Goal: Transaction & Acquisition: Obtain resource

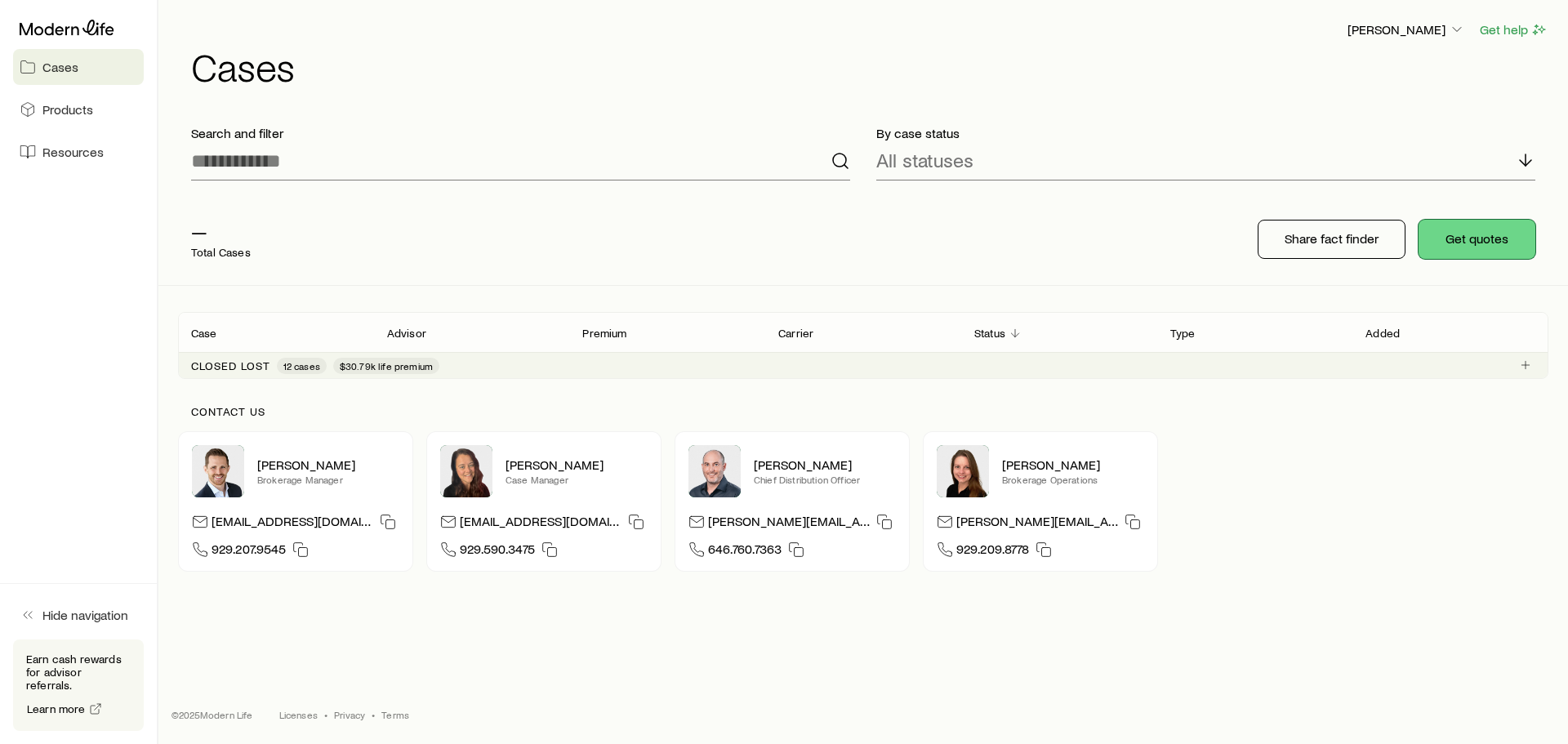
click at [1507, 248] on button "Get quotes" at bounding box center [1478, 239] width 117 height 40
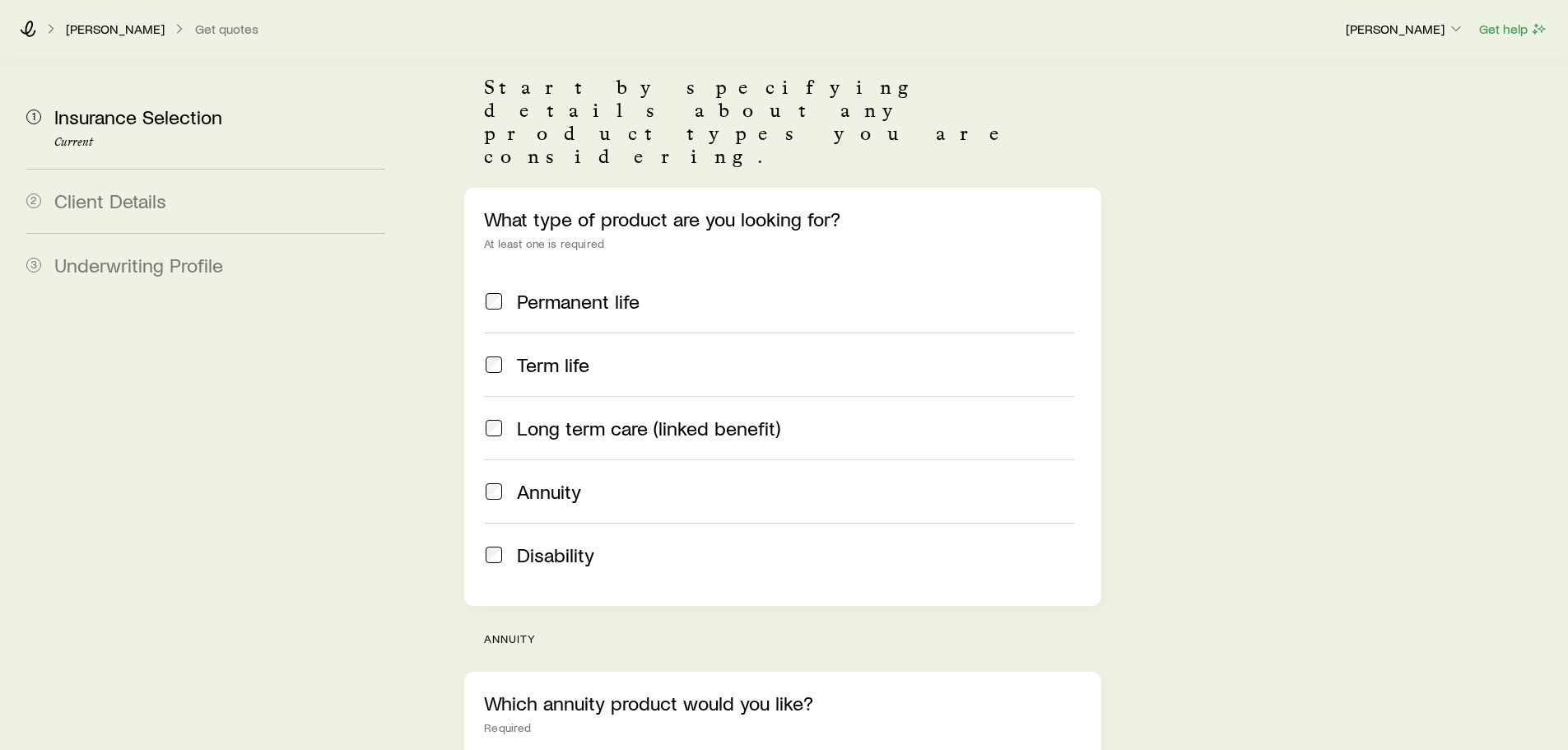
scroll to position [346, 0]
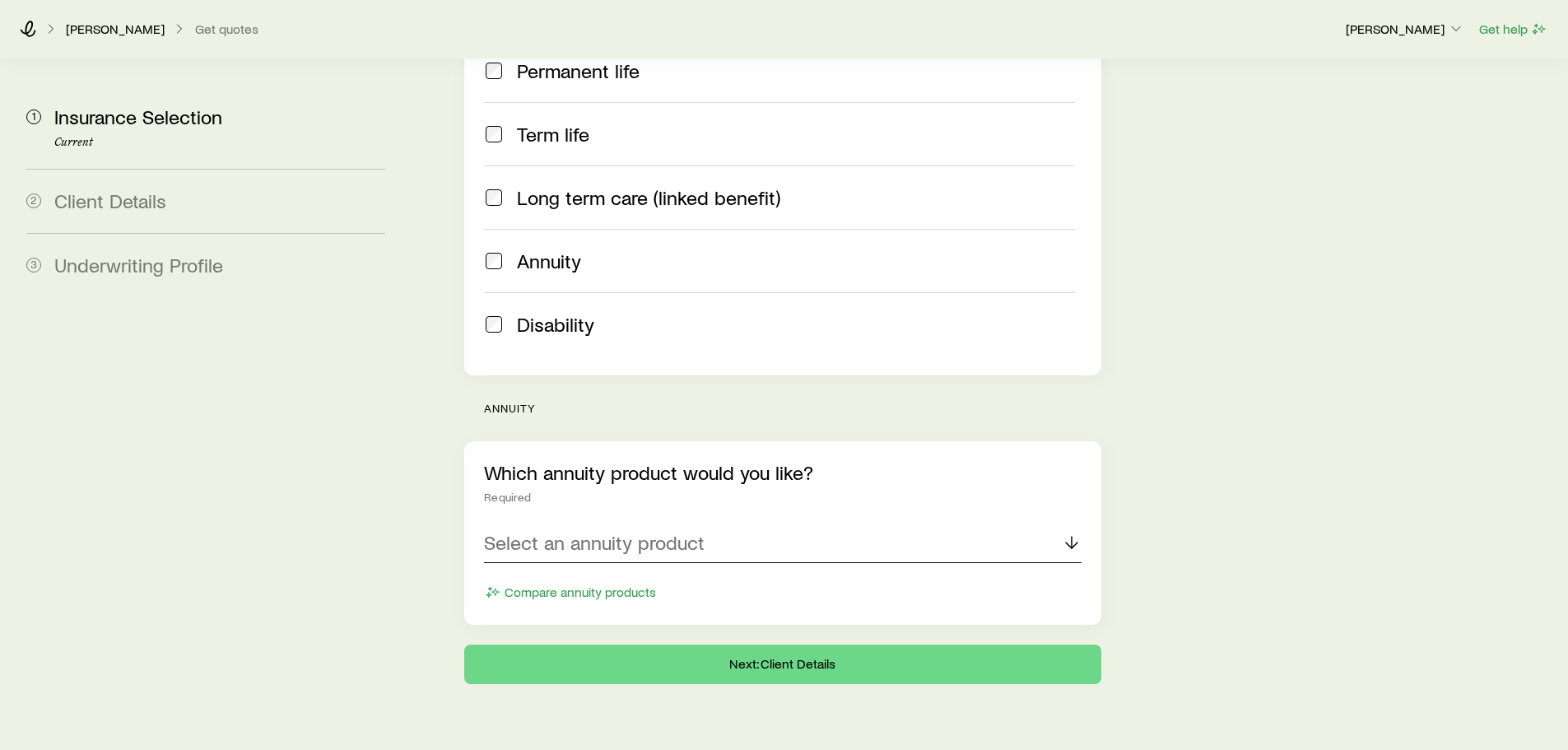
click at [568, 531] on p "Select an annuity product" at bounding box center [595, 543] width 221 height 23
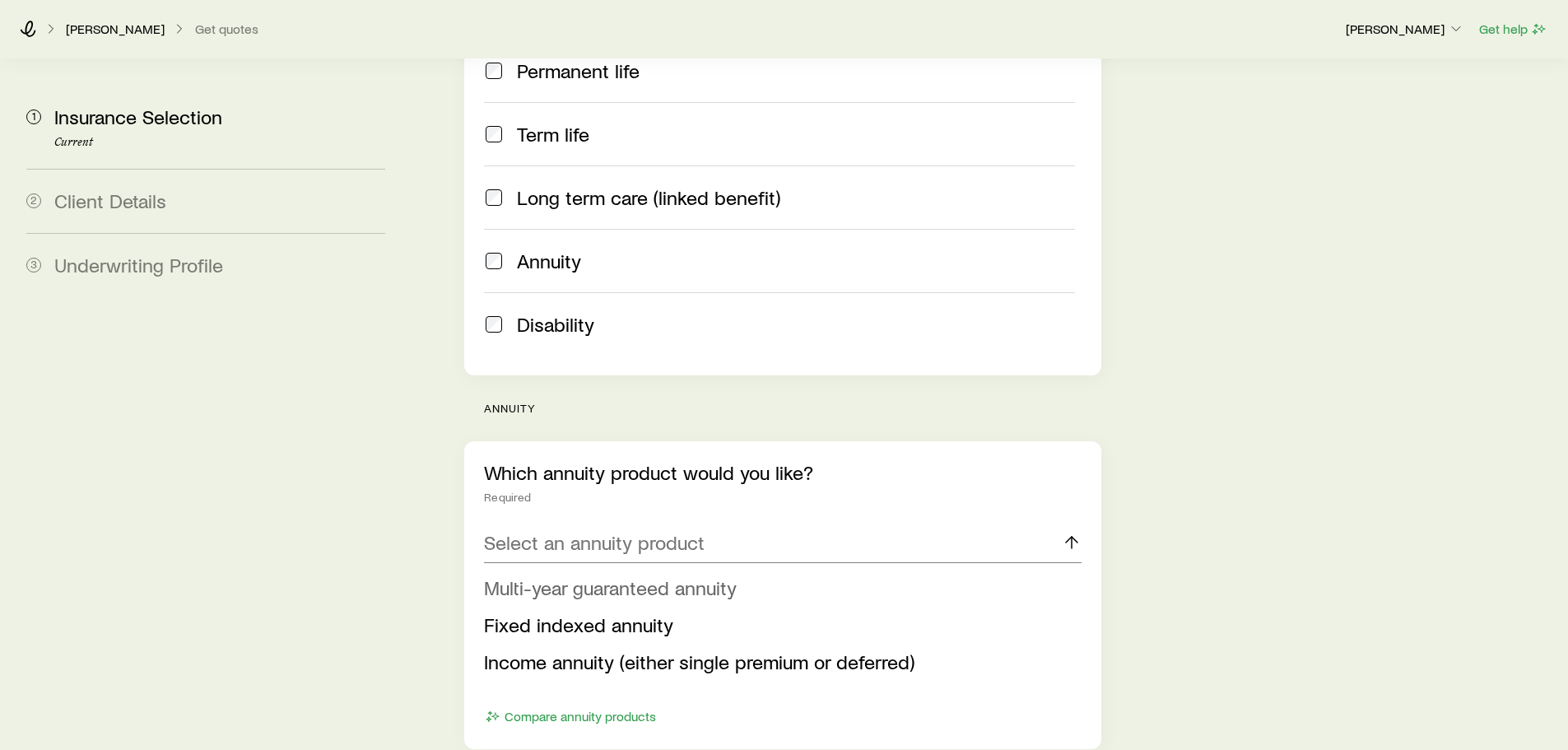
click at [579, 576] on span "Multi-year guaranteed annuity" at bounding box center [610, 587] width 253 height 24
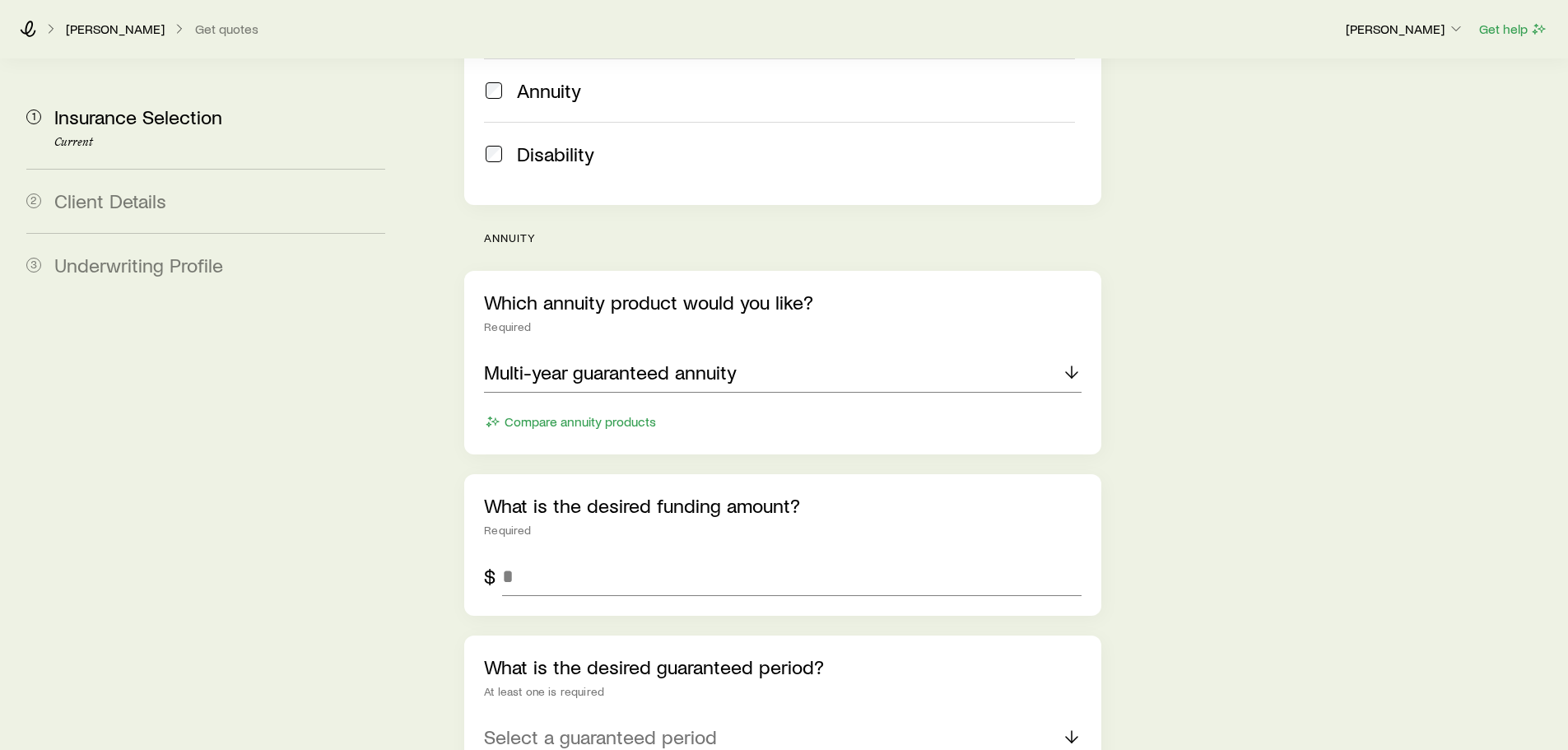
scroll to position [593, 0]
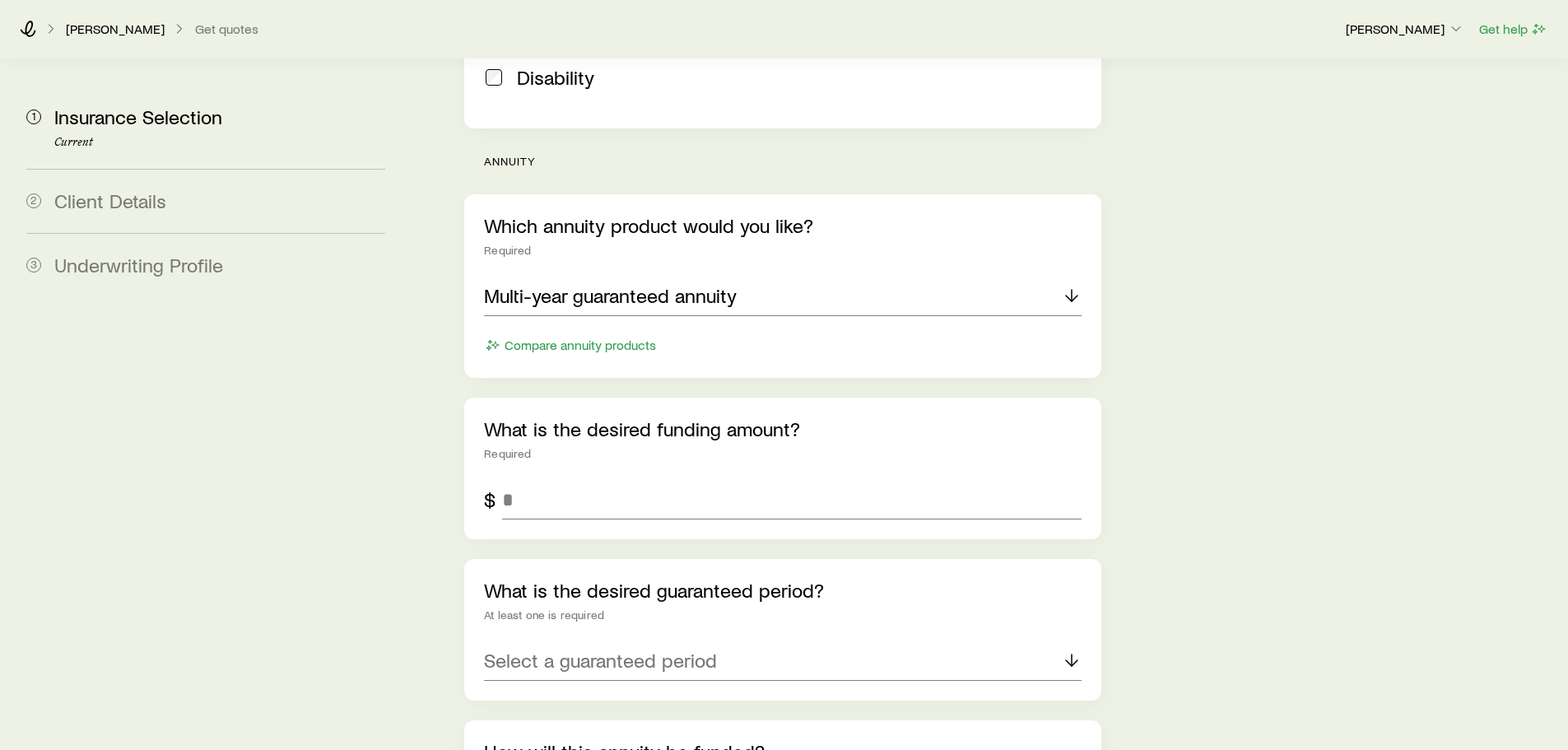
click at [571, 480] on div "What is the desired funding amount? Required $" at bounding box center [782, 469] width 636 height 142
click at [573, 480] on input "tel" at bounding box center [792, 500] width 579 height 40
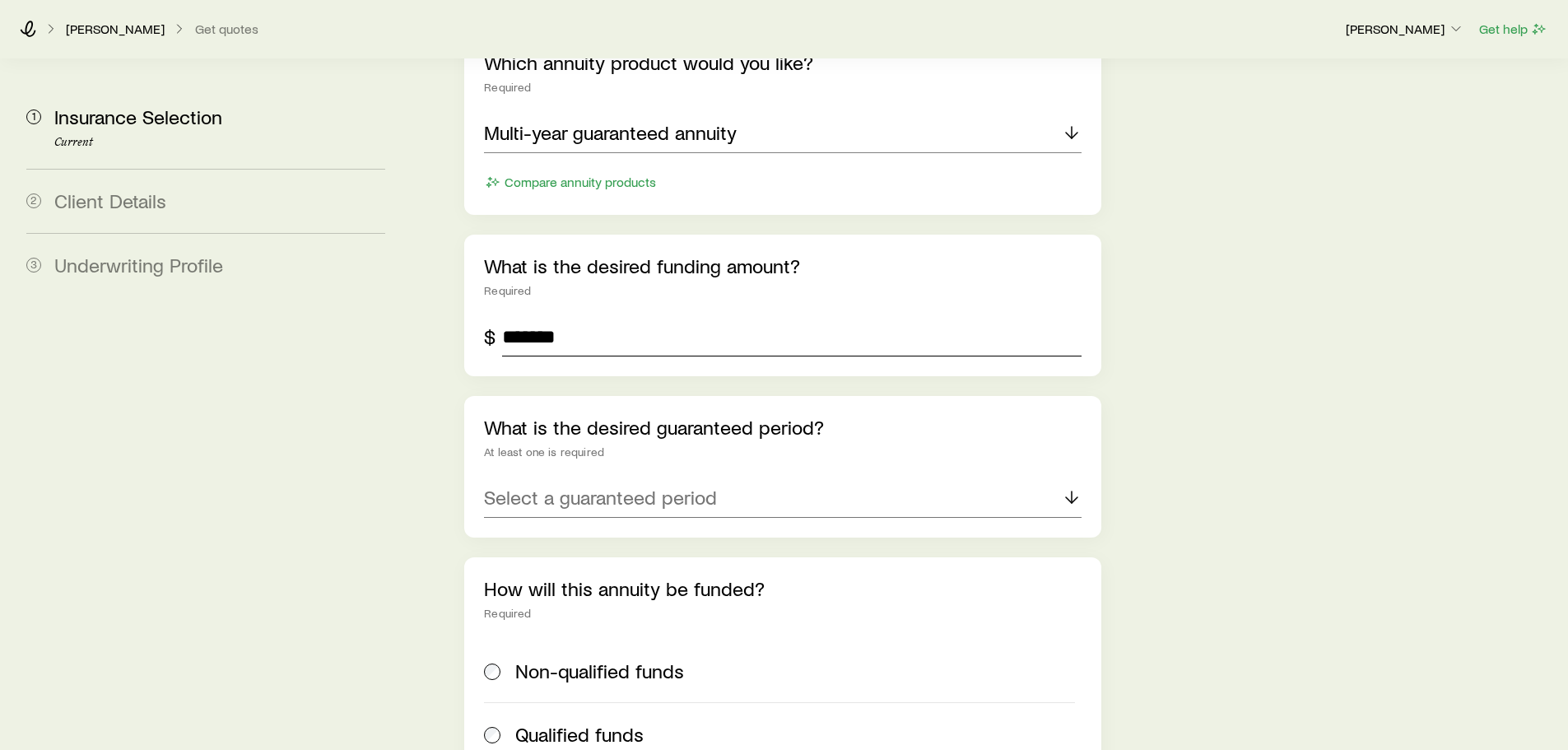
scroll to position [757, 0]
type input "*******"
click at [624, 429] on div "What is the desired guaranteed period? At least one is required Select a guaran…" at bounding box center [782, 465] width 636 height 142
click at [624, 485] on p "Select a guaranteed period" at bounding box center [600, 496] width 233 height 23
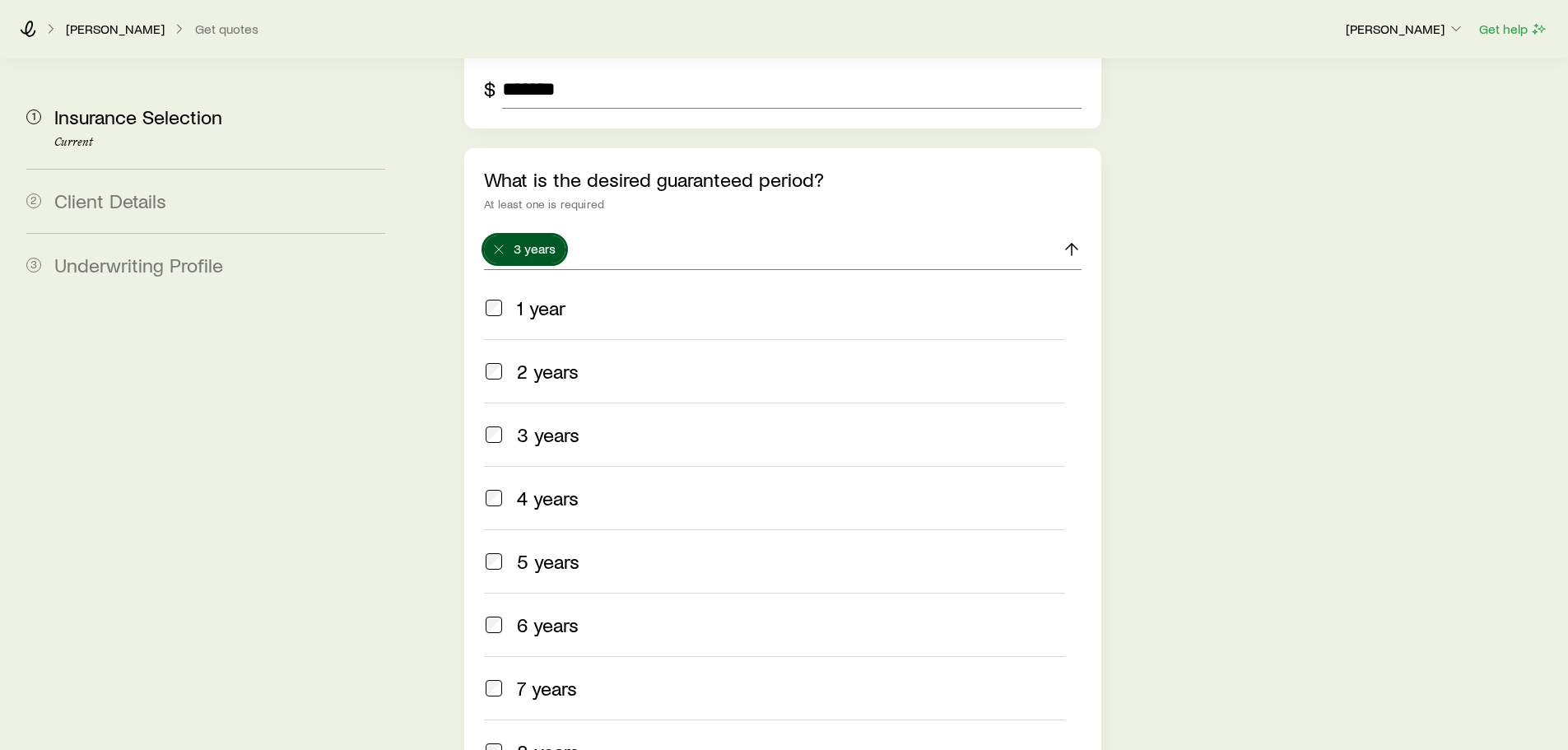
scroll to position [1005, 0]
click at [501, 528] on label "5 years" at bounding box center [774, 560] width 580 height 63
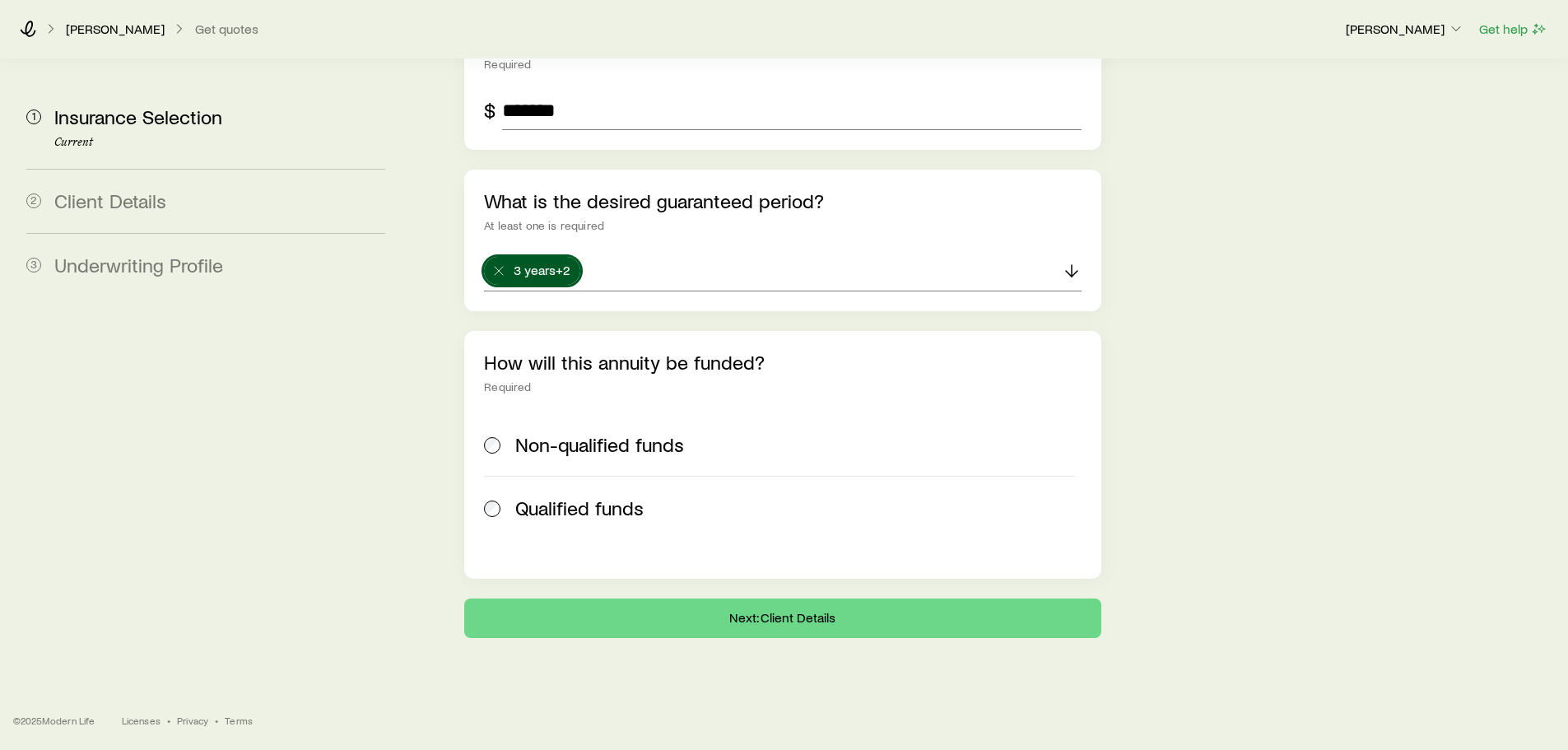
scroll to position [937, 0]
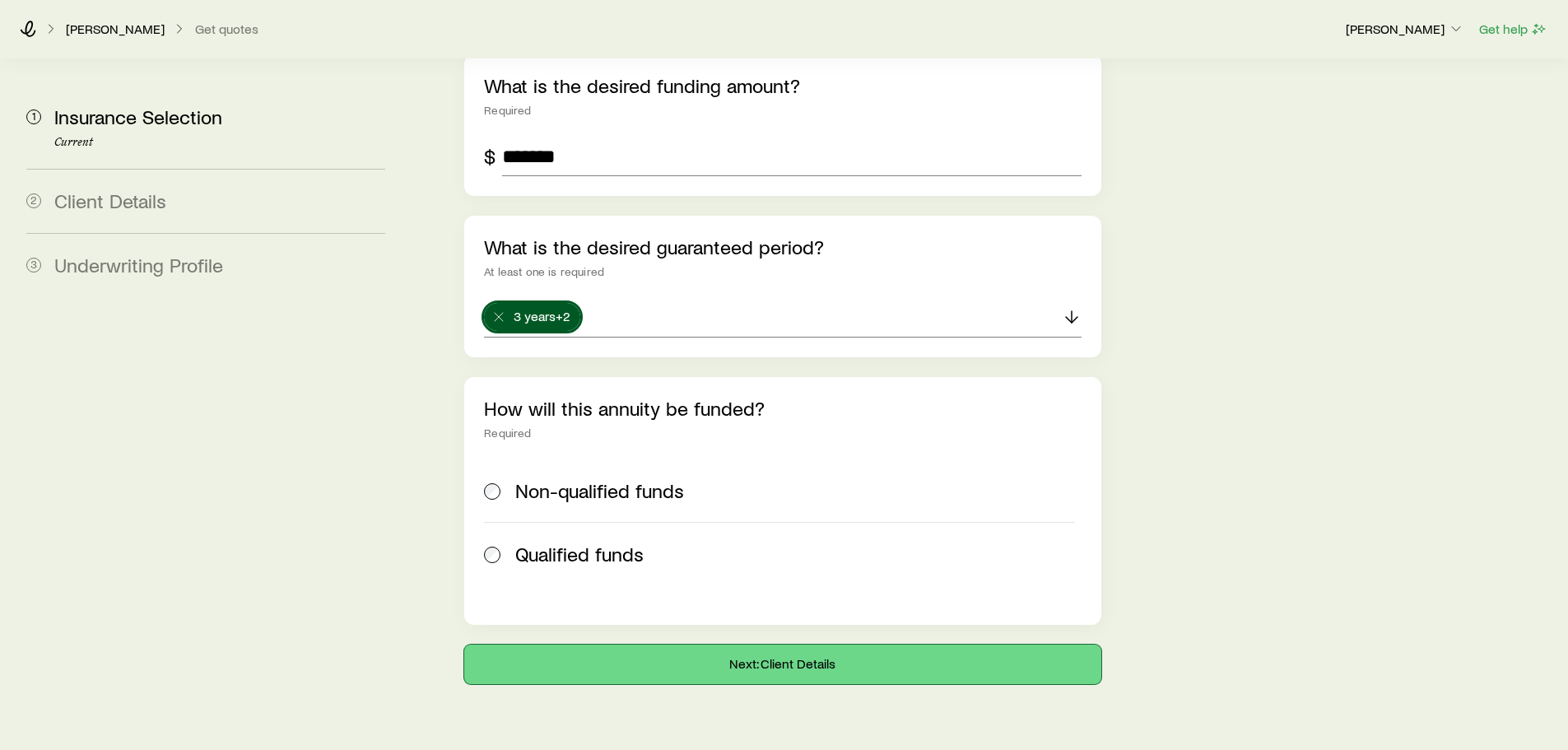
click at [607, 645] on button "Next: Client Details" at bounding box center [782, 665] width 636 height 40
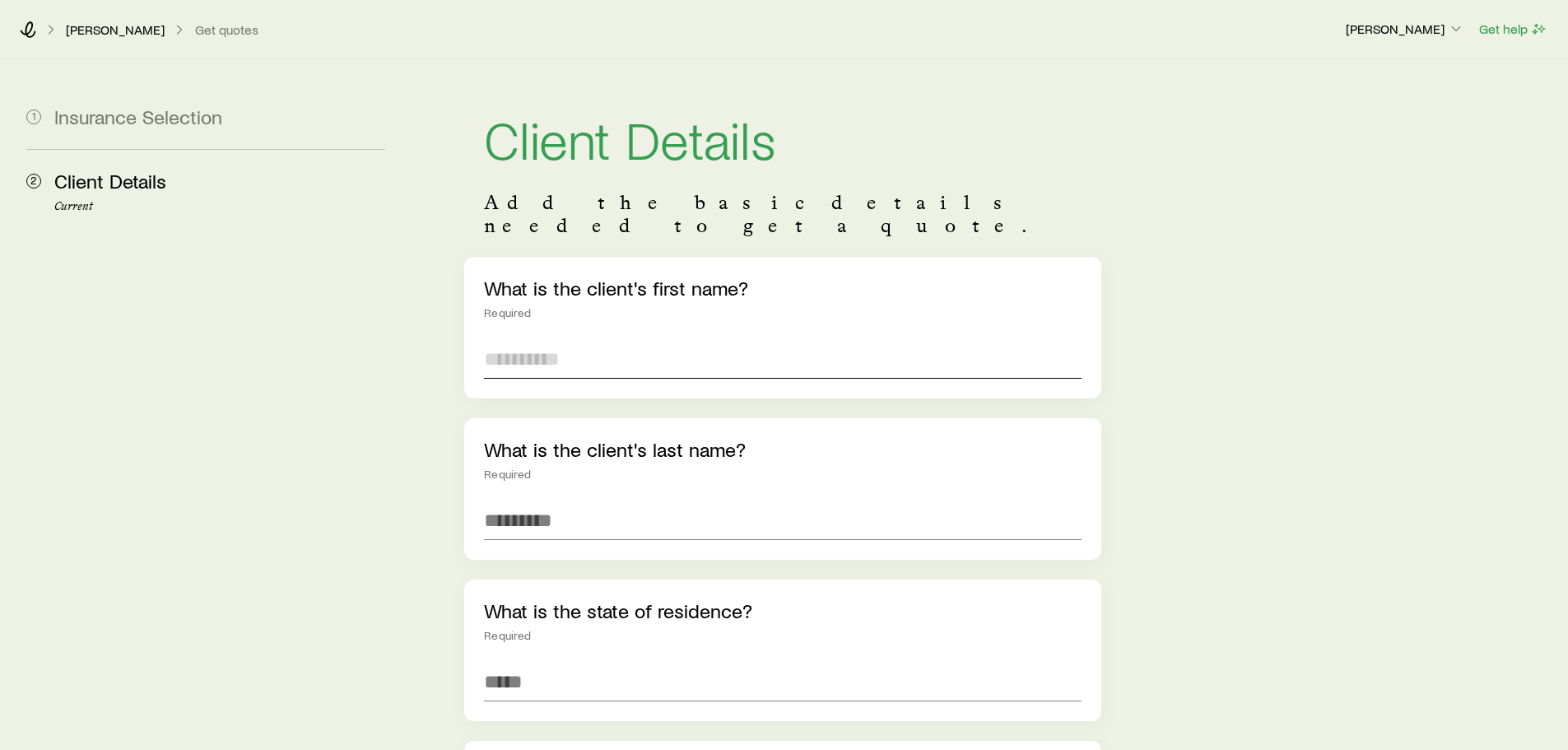
click at [553, 343] on input "text" at bounding box center [783, 359] width 597 height 40
type input "*"
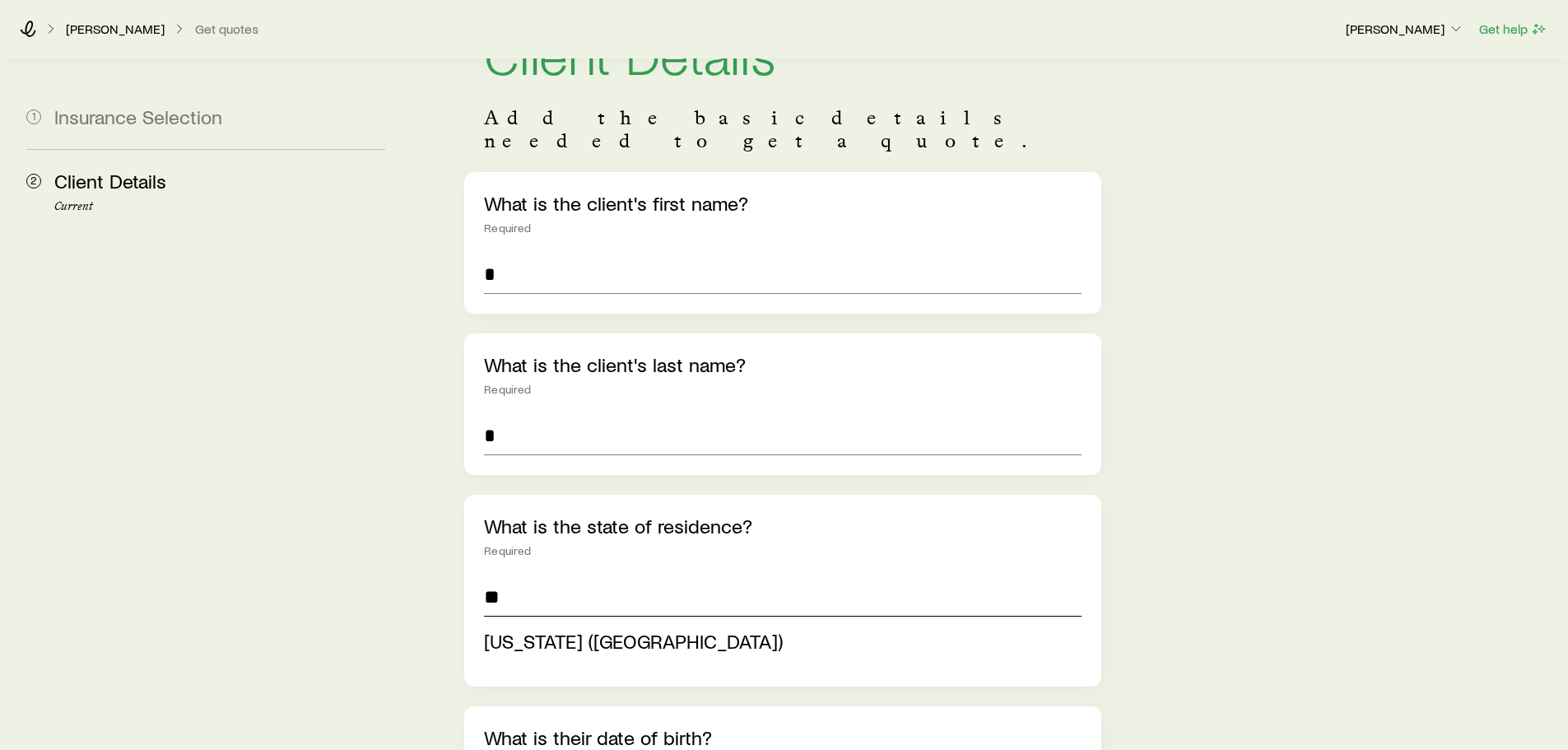
scroll to position [165, 0]
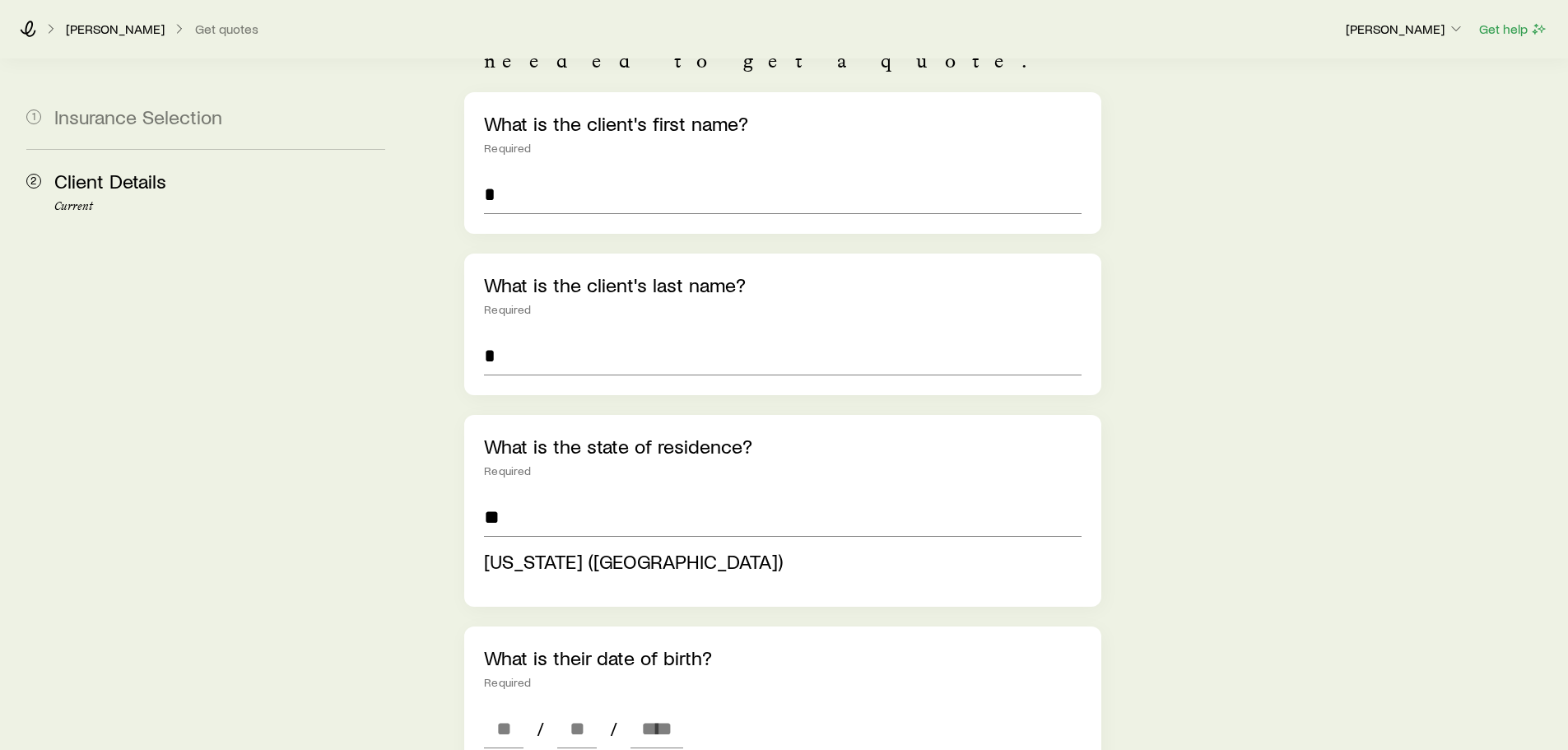
click at [517, 549] on span "[US_STATE] ([GEOGRAPHIC_DATA])" at bounding box center [634, 561] width 299 height 24
type input "*********"
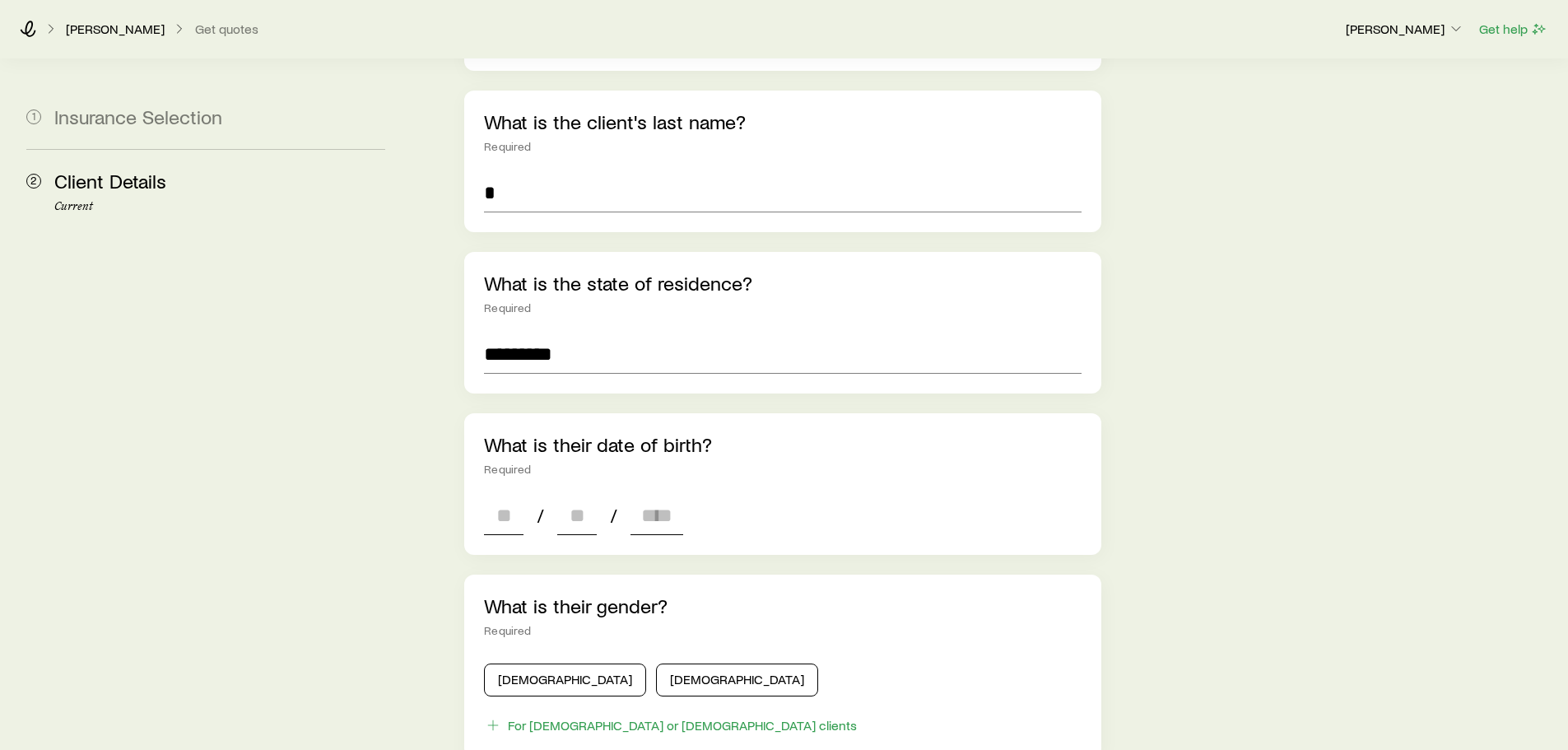
scroll to position [329, 0]
click at [508, 494] on input at bounding box center [504, 514] width 40 height 40
type input "**"
type input "*"
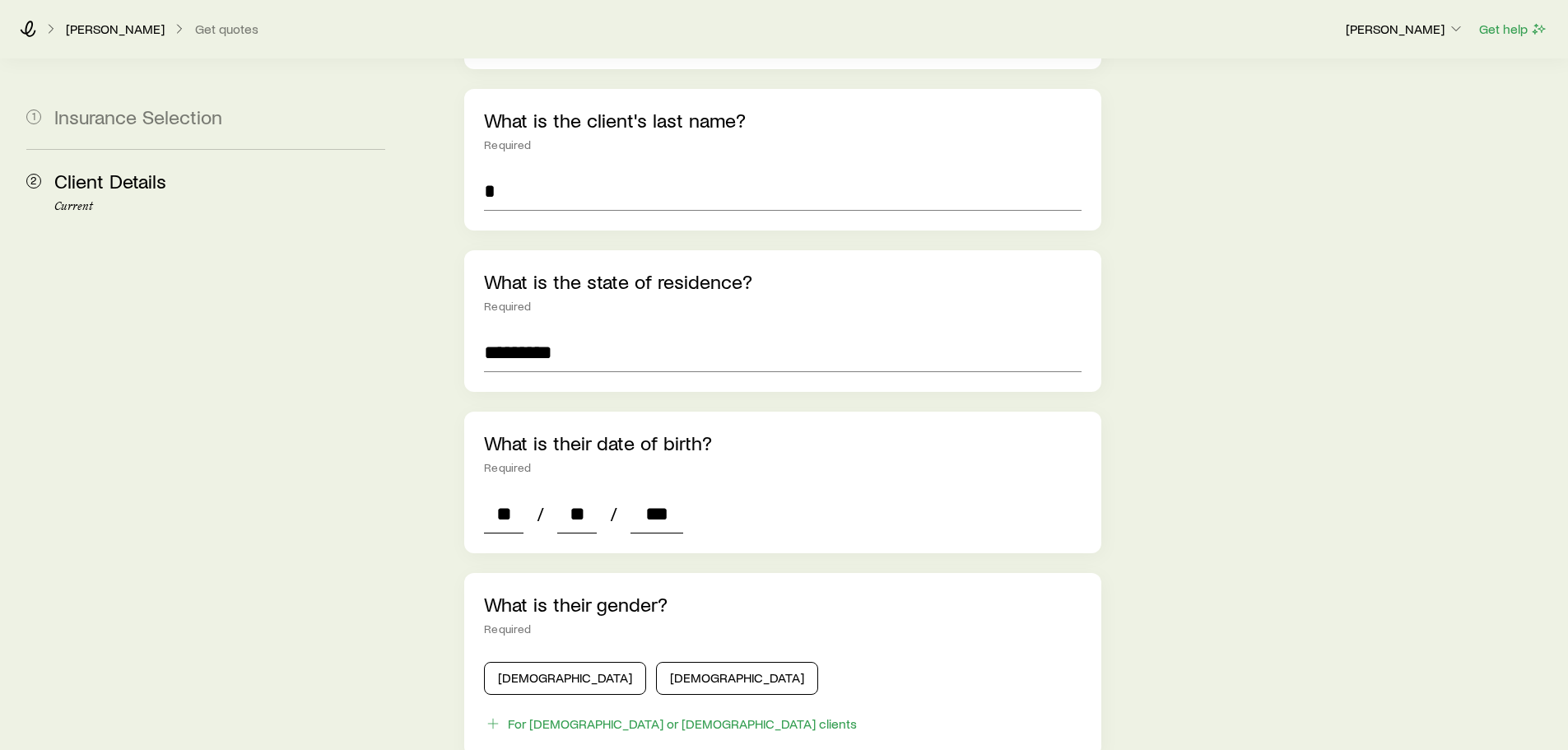
type input "****"
type input "*"
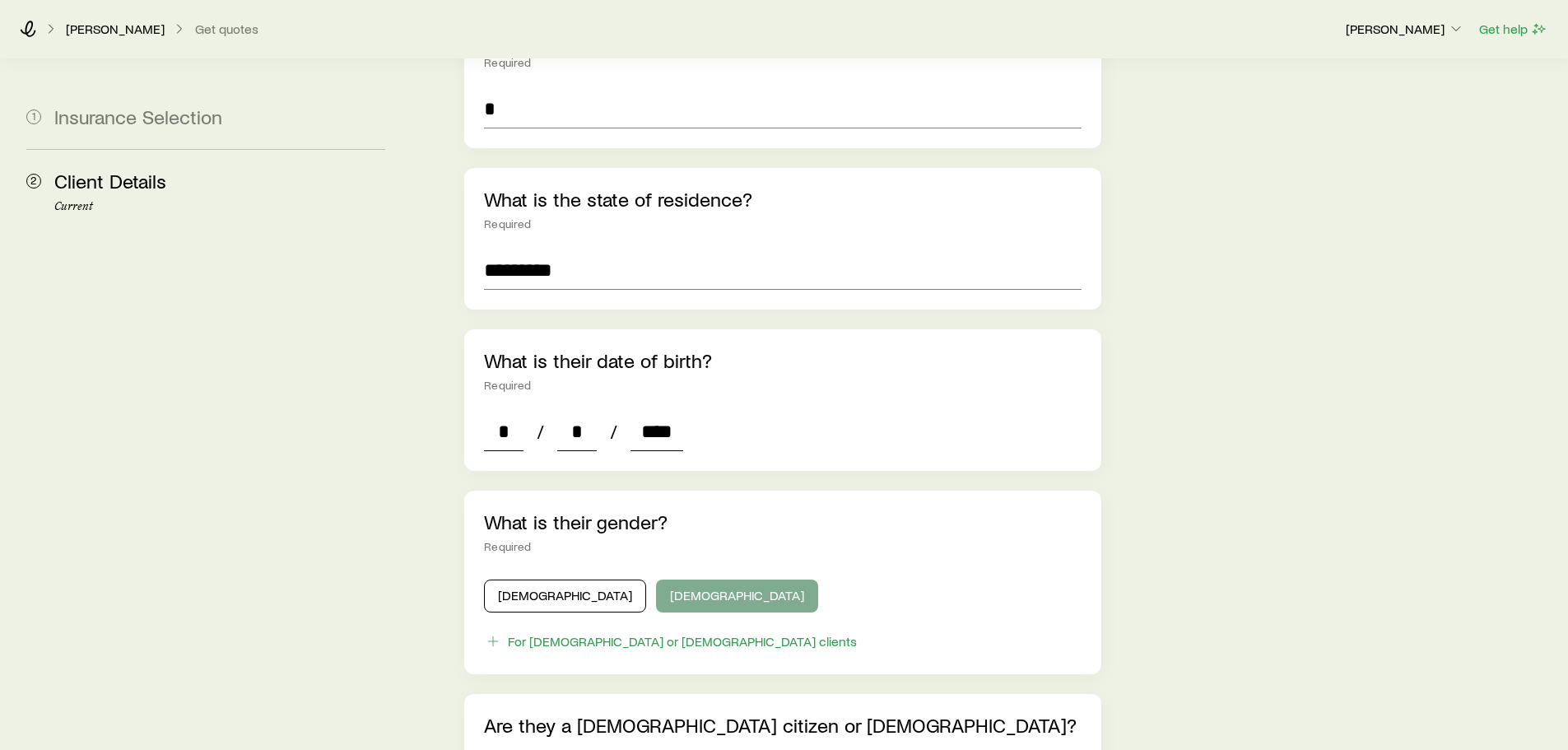
type input "****"
click at [656, 580] on button "[DEMOGRAPHIC_DATA]" at bounding box center [737, 597] width 163 height 33
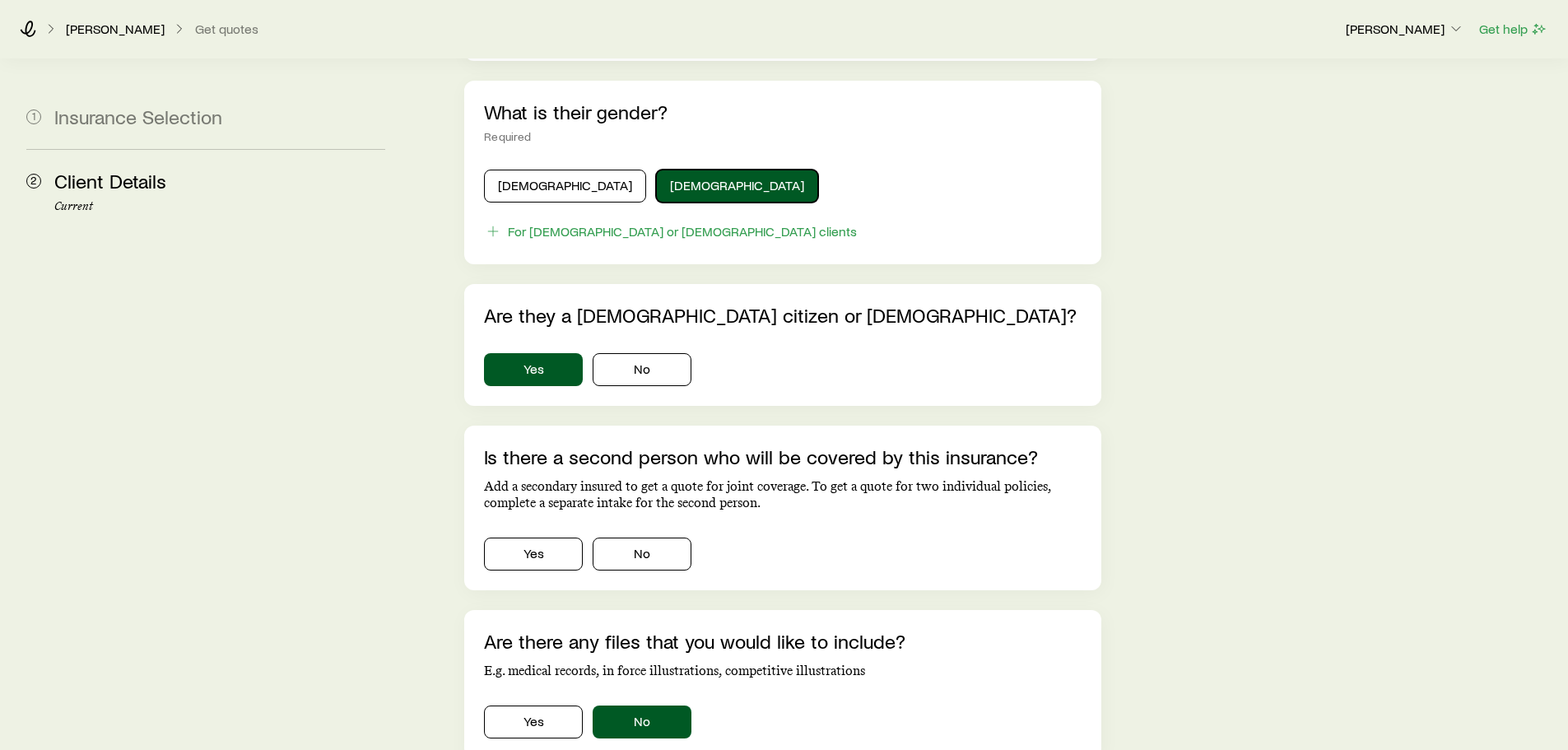
scroll to position [824, 0]
click at [648, 536] on button "No" at bounding box center [642, 553] width 99 height 33
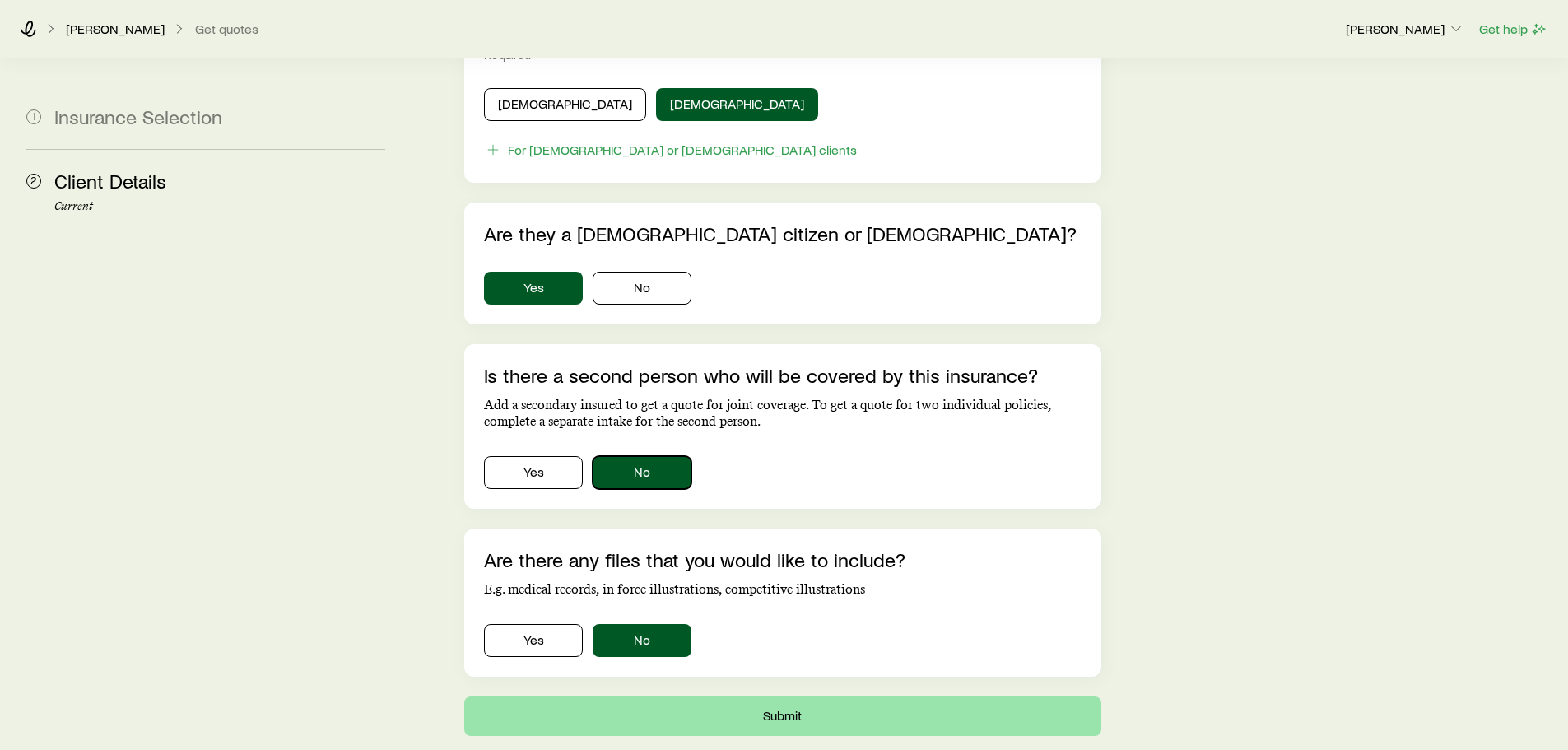
scroll to position [979, 0]
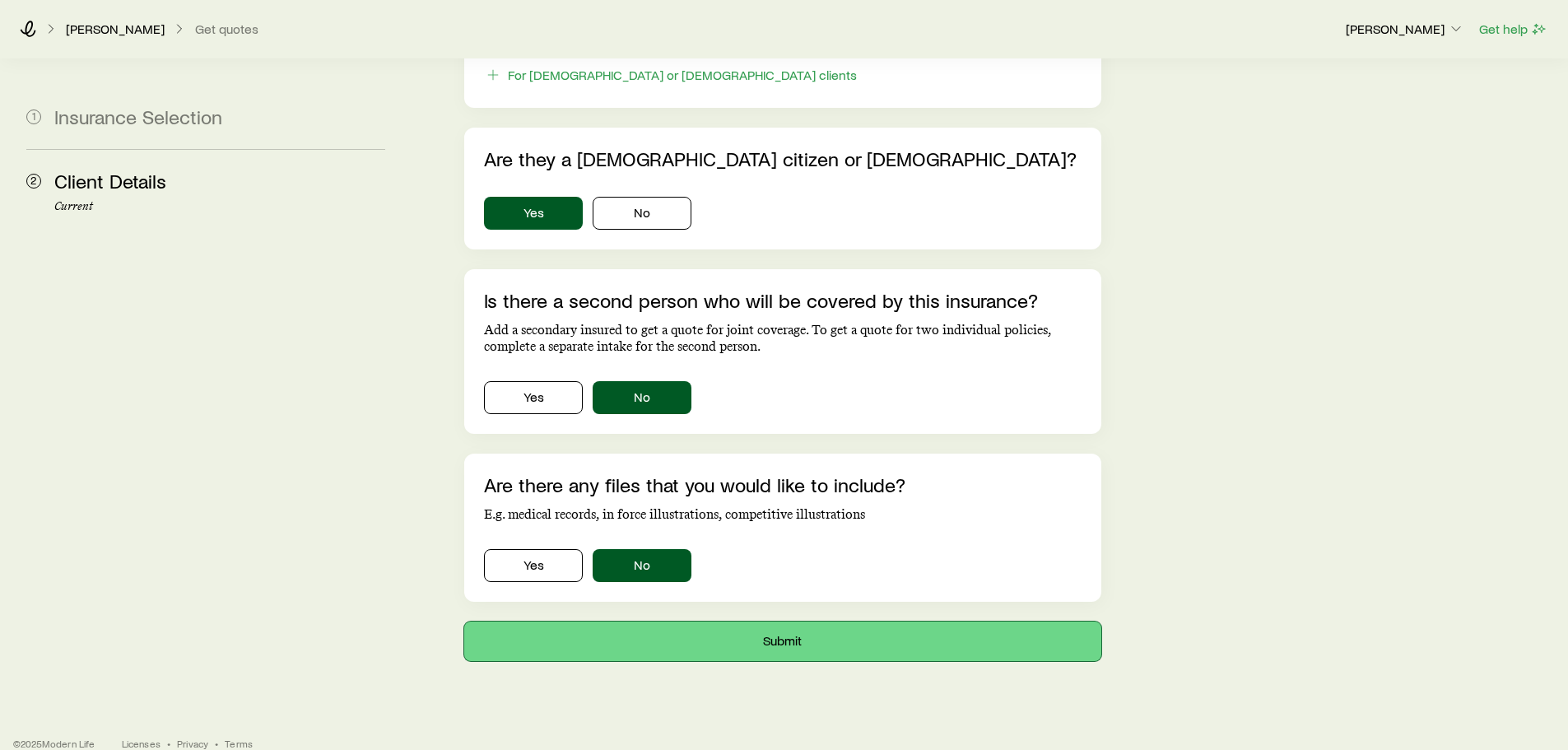
click at [648, 623] on button "Submit" at bounding box center [782, 642] width 636 height 40
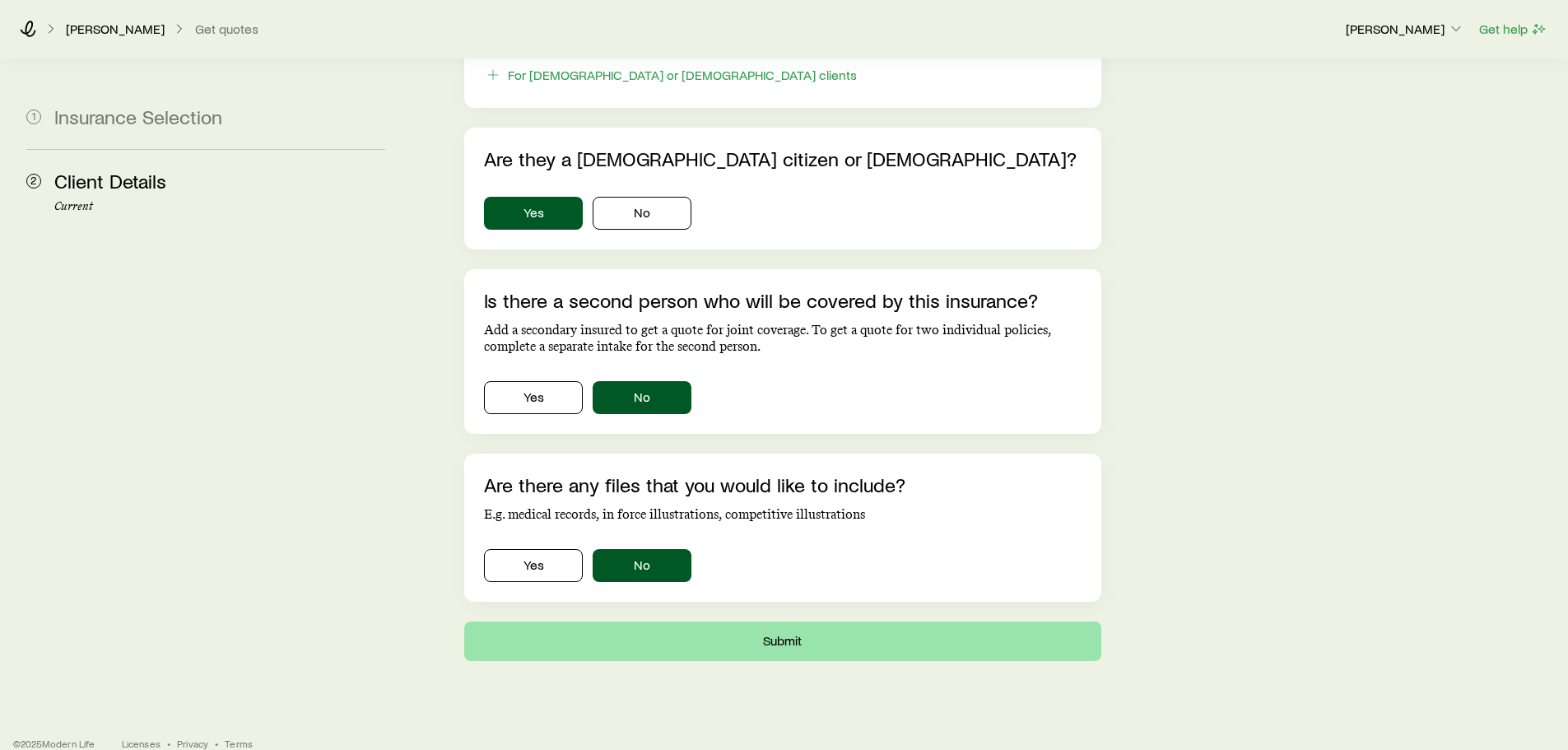
scroll to position [0, 0]
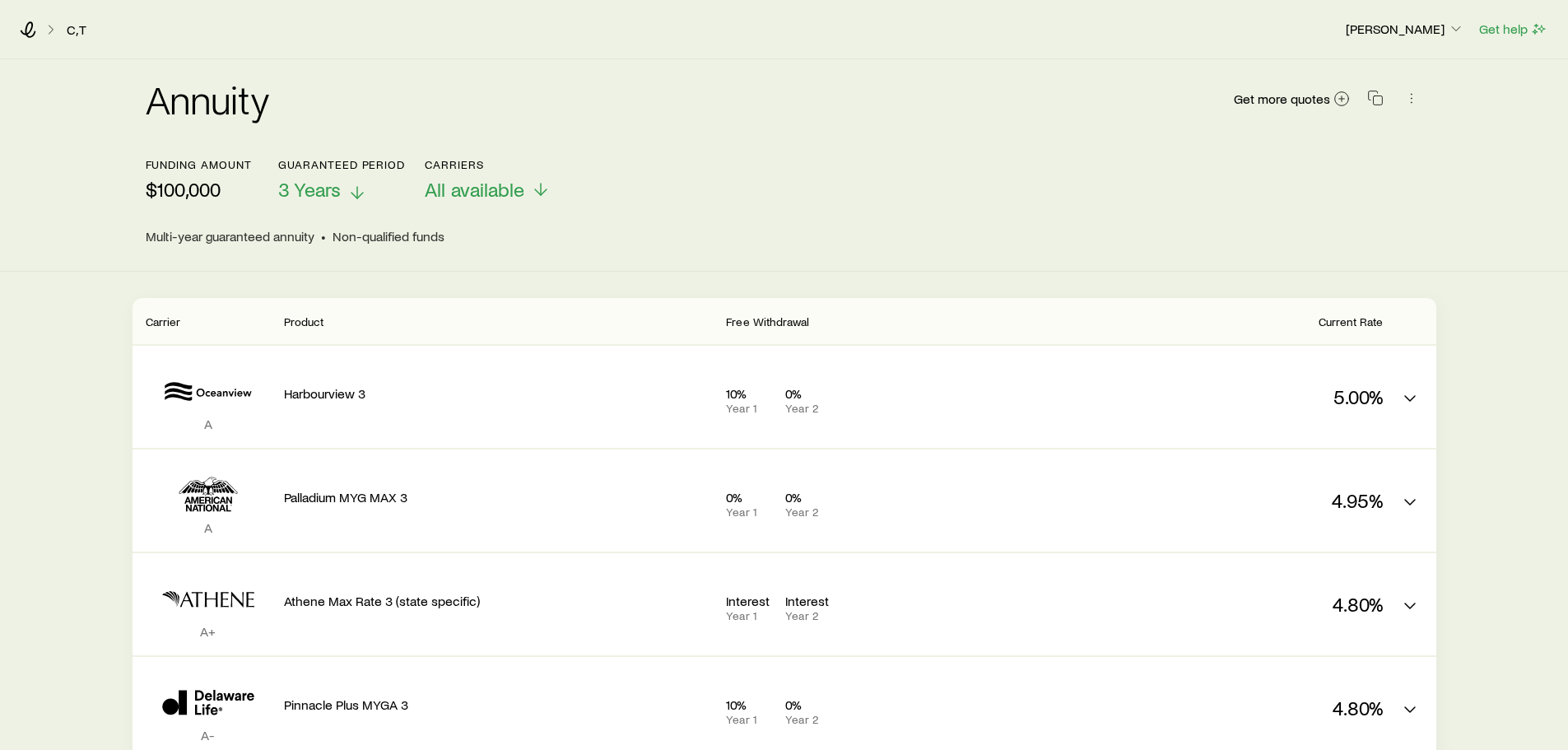
click at [332, 191] on span "3 Years" at bounding box center [309, 189] width 62 height 23
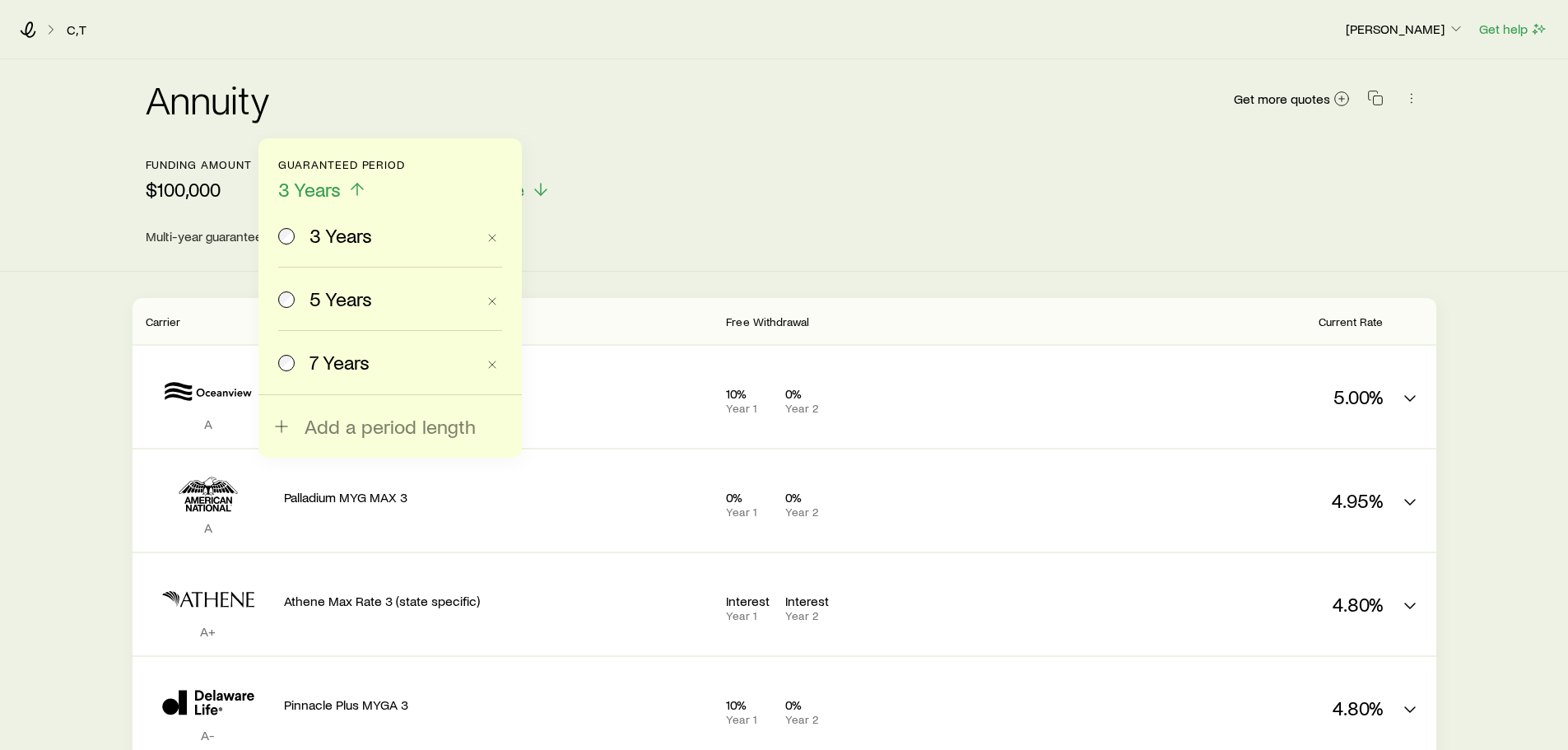
click at [319, 290] on span "5 Years" at bounding box center [340, 300] width 62 height 23
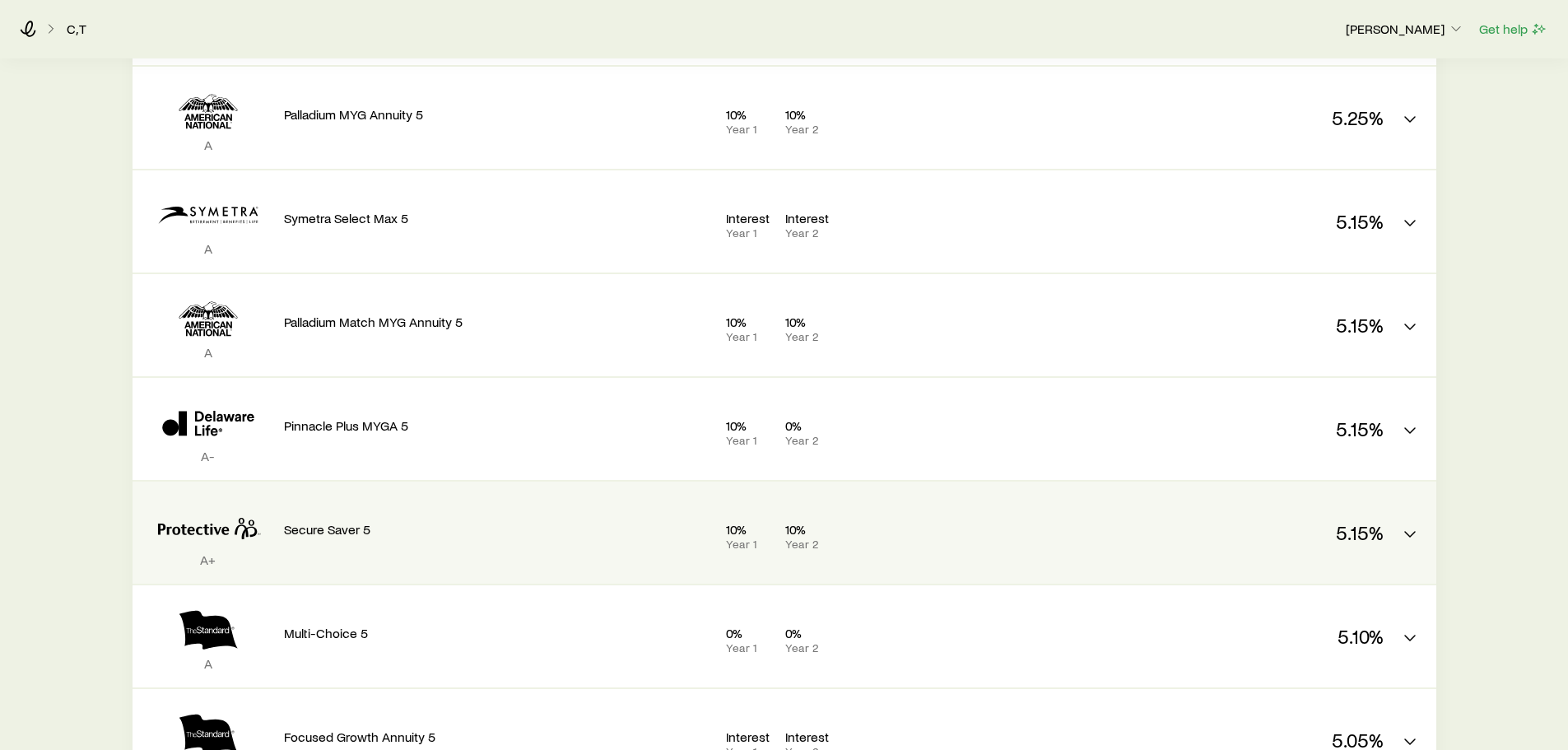
scroll to position [412, 0]
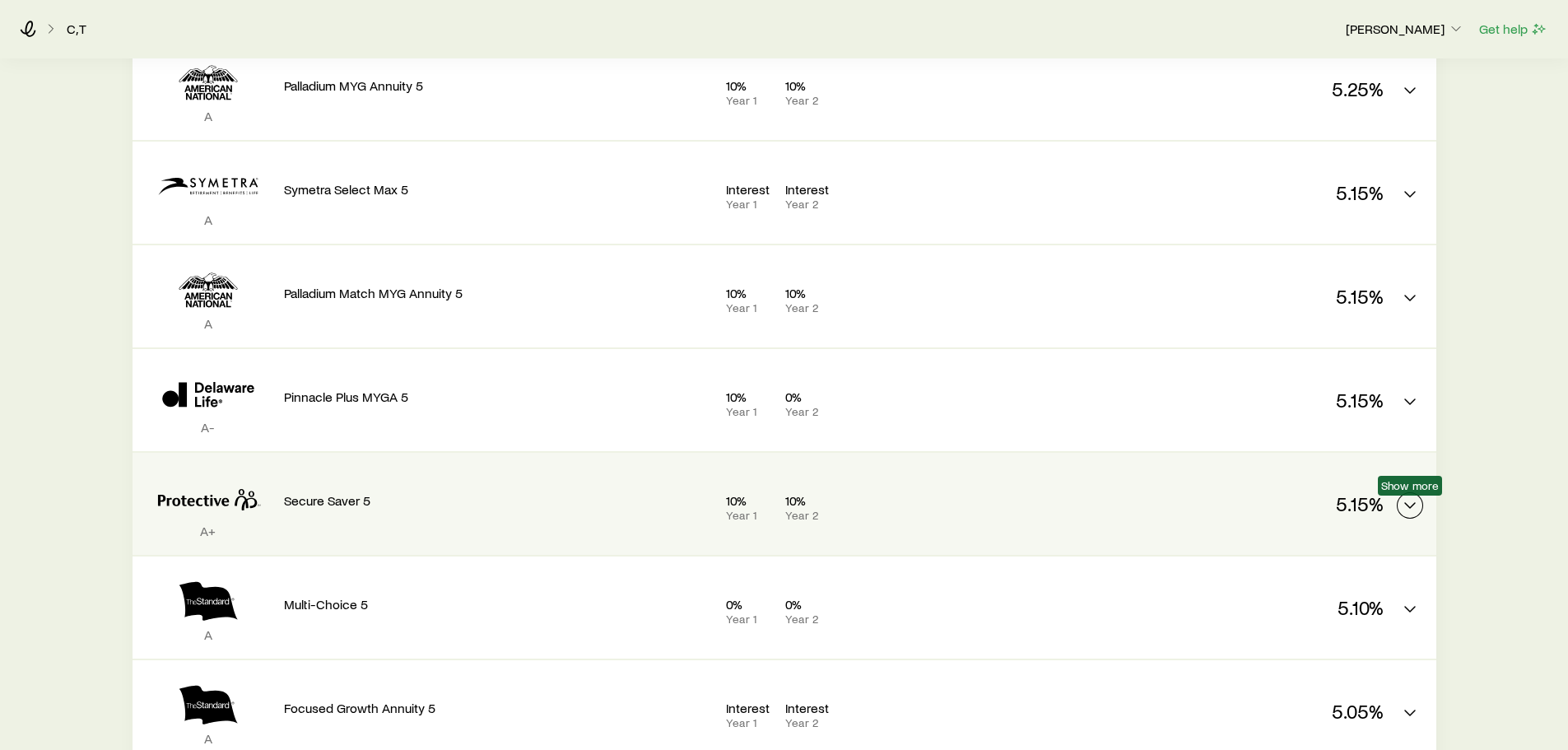
click at [1401, 501] on icon "MYGA quotes" at bounding box center [1410, 506] width 20 height 20
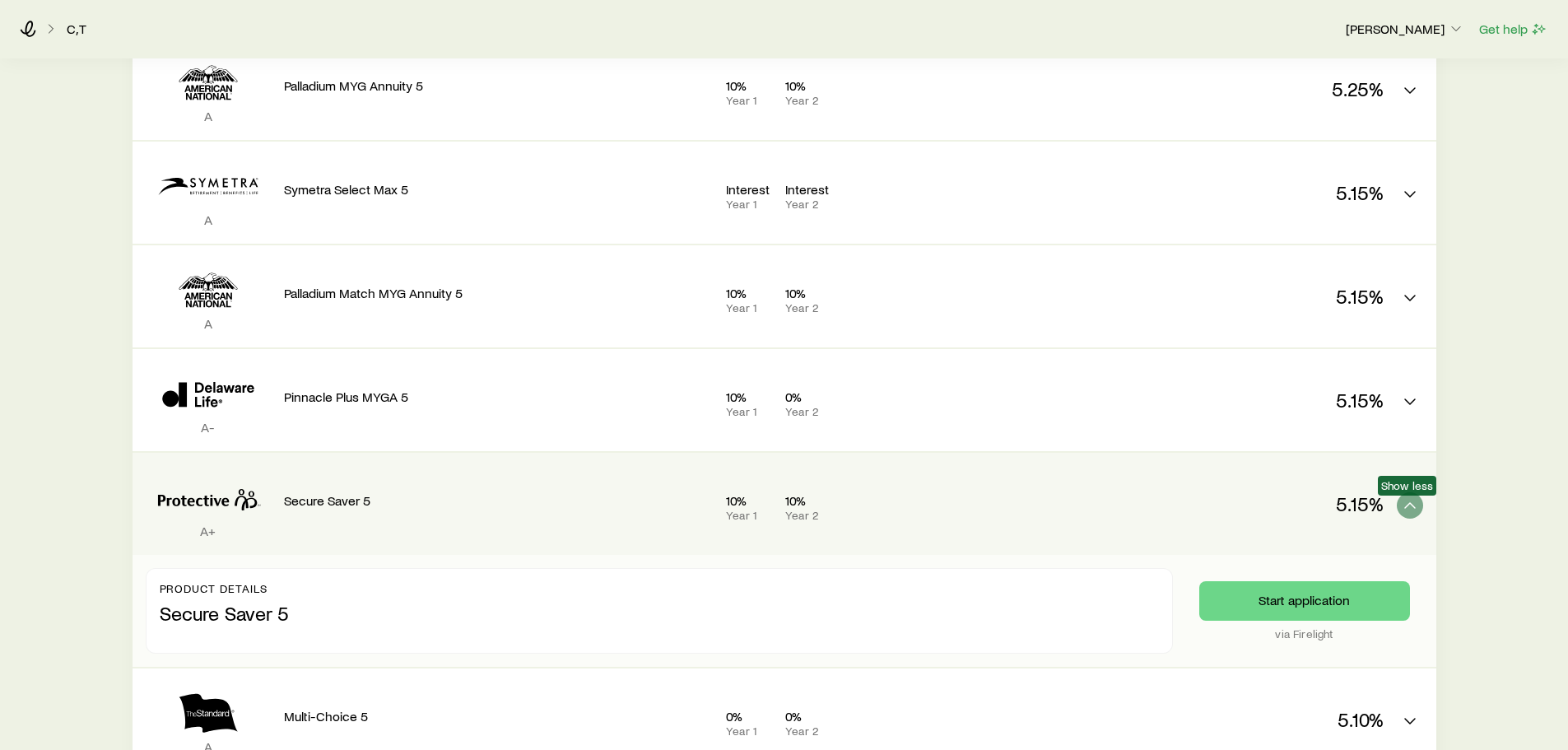
click at [1411, 495] on span "Show less" at bounding box center [1407, 486] width 58 height 20
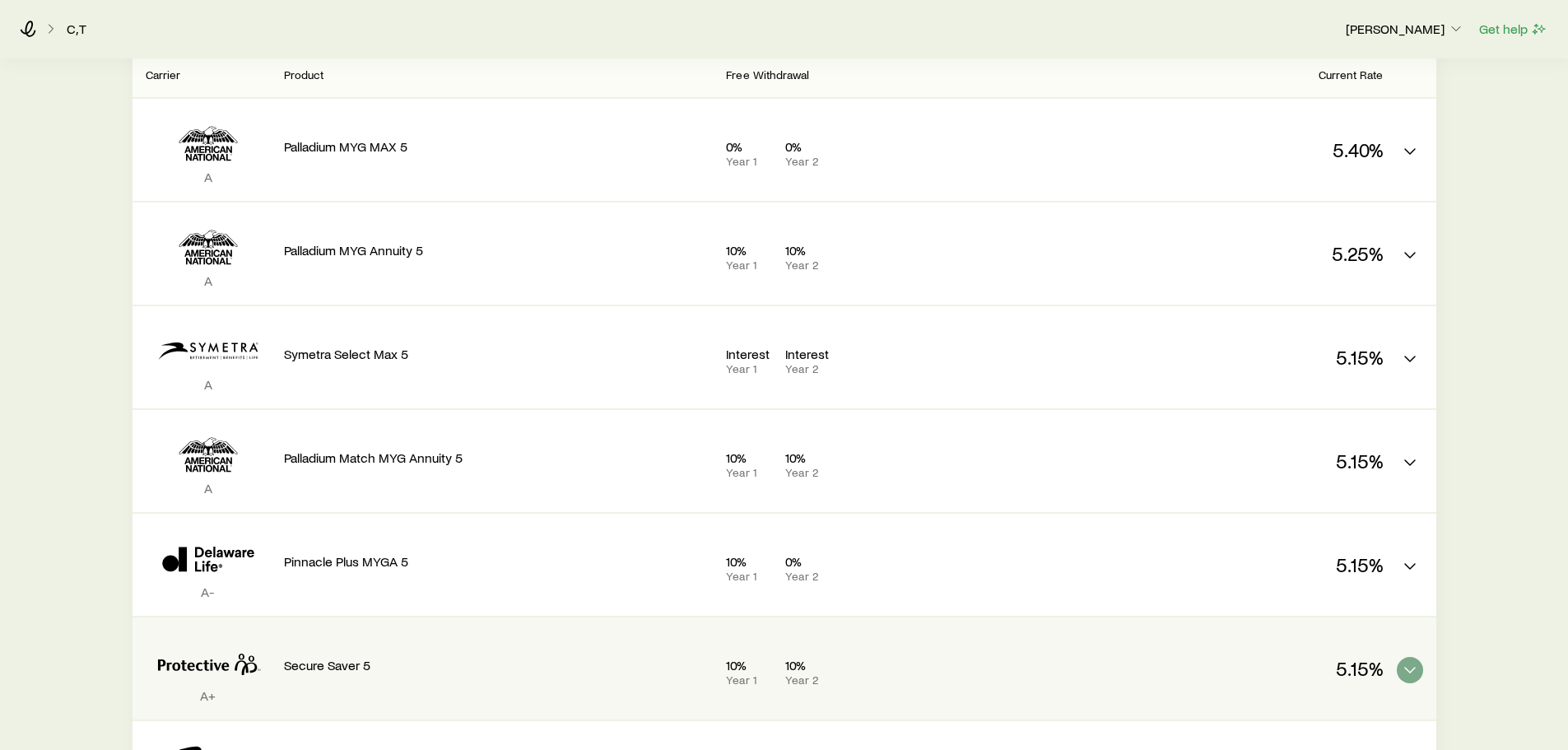
scroll to position [165, 0]
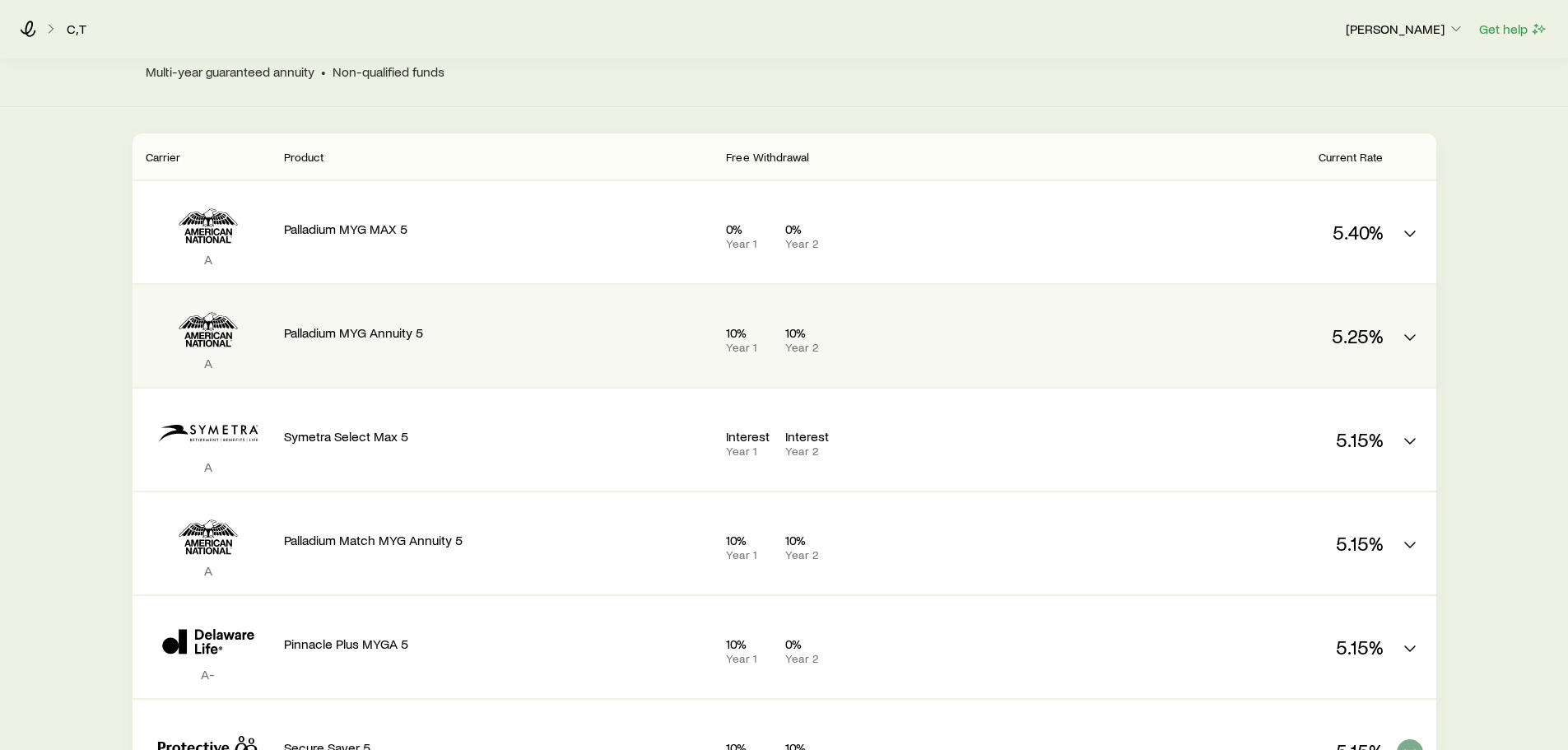
click at [446, 332] on p "Palladium MYG Annuity 5" at bounding box center [499, 333] width 430 height 17
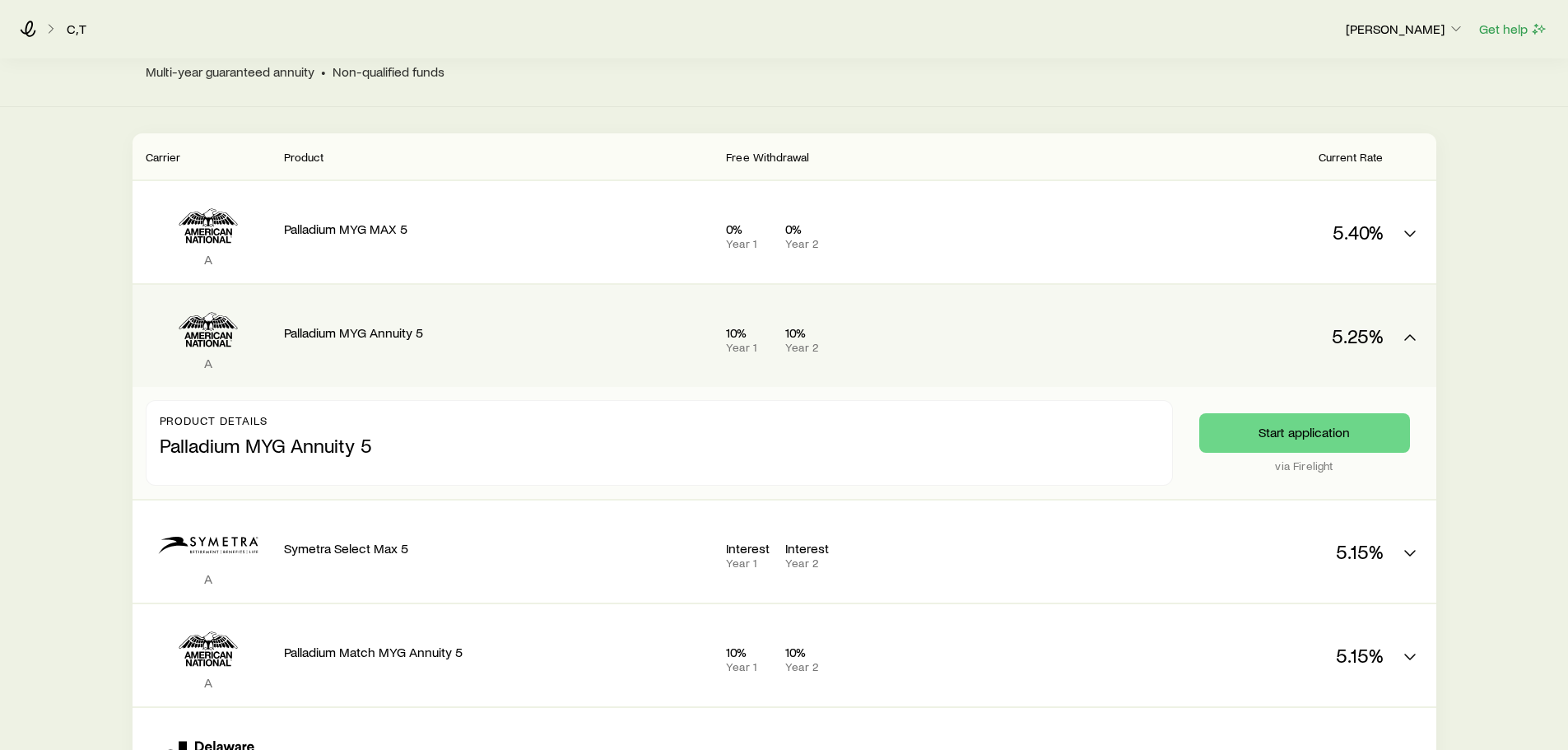
click at [446, 332] on p "Palladium MYG Annuity 5" at bounding box center [499, 333] width 430 height 17
